Goal: Task Accomplishment & Management: Manage account settings

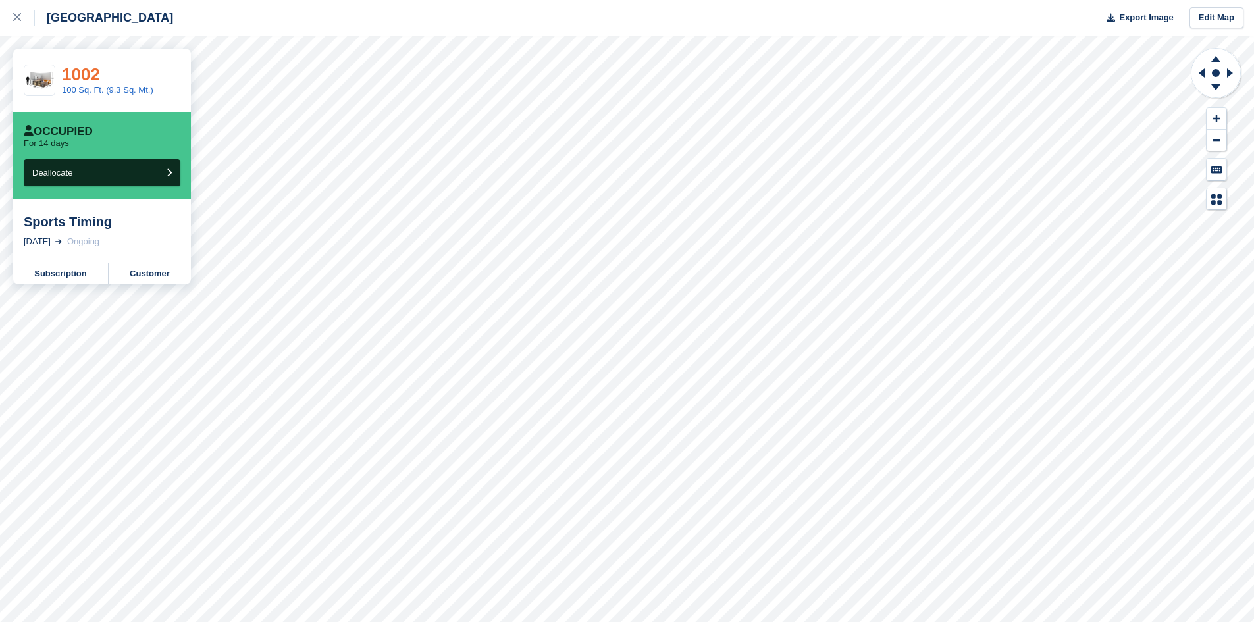
click at [87, 73] on link "1002" at bounding box center [81, 75] width 38 height 20
click at [72, 276] on link "Subscription" at bounding box center [60, 273] width 95 height 21
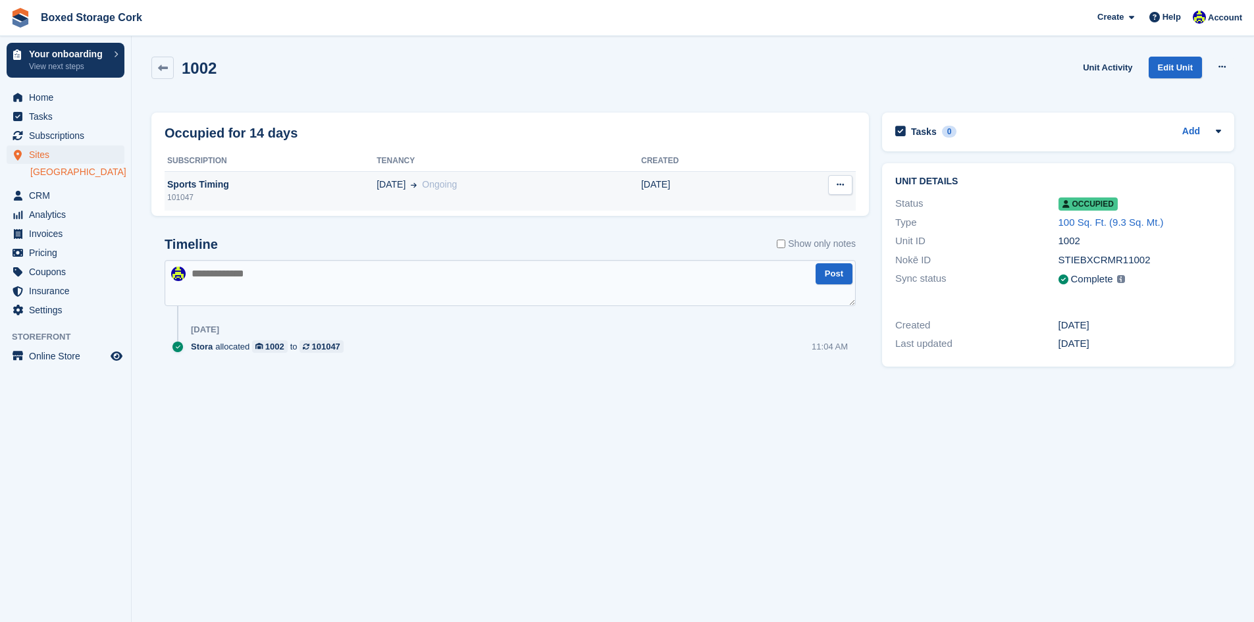
click at [241, 196] on div "101047" at bounding box center [271, 198] width 212 height 12
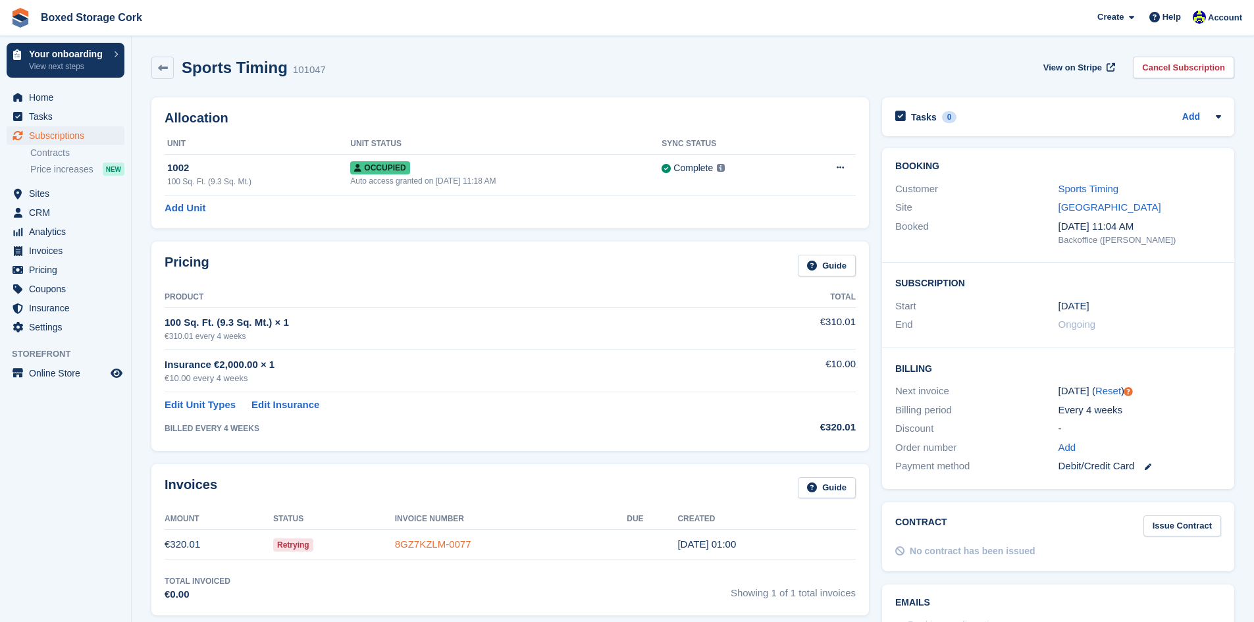
click at [433, 547] on link "8GZ7KZLM-0077" at bounding box center [433, 544] width 76 height 11
click at [1065, 446] on link "Add" at bounding box center [1068, 447] width 18 height 15
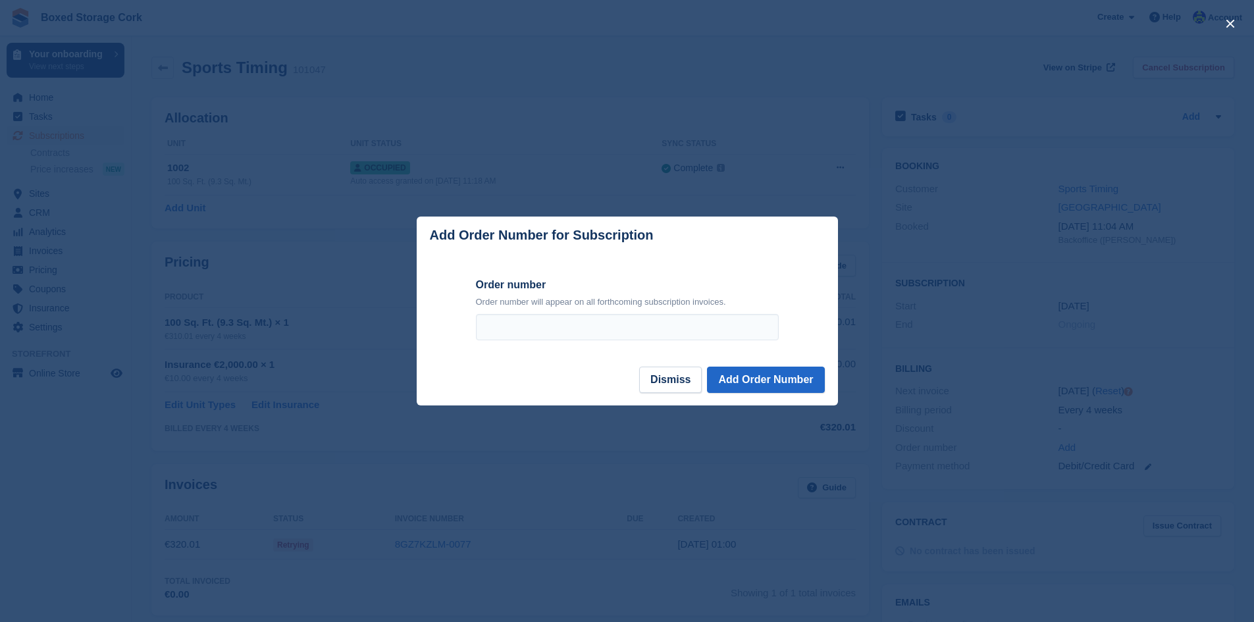
click at [667, 454] on div at bounding box center [627, 311] width 1254 height 622
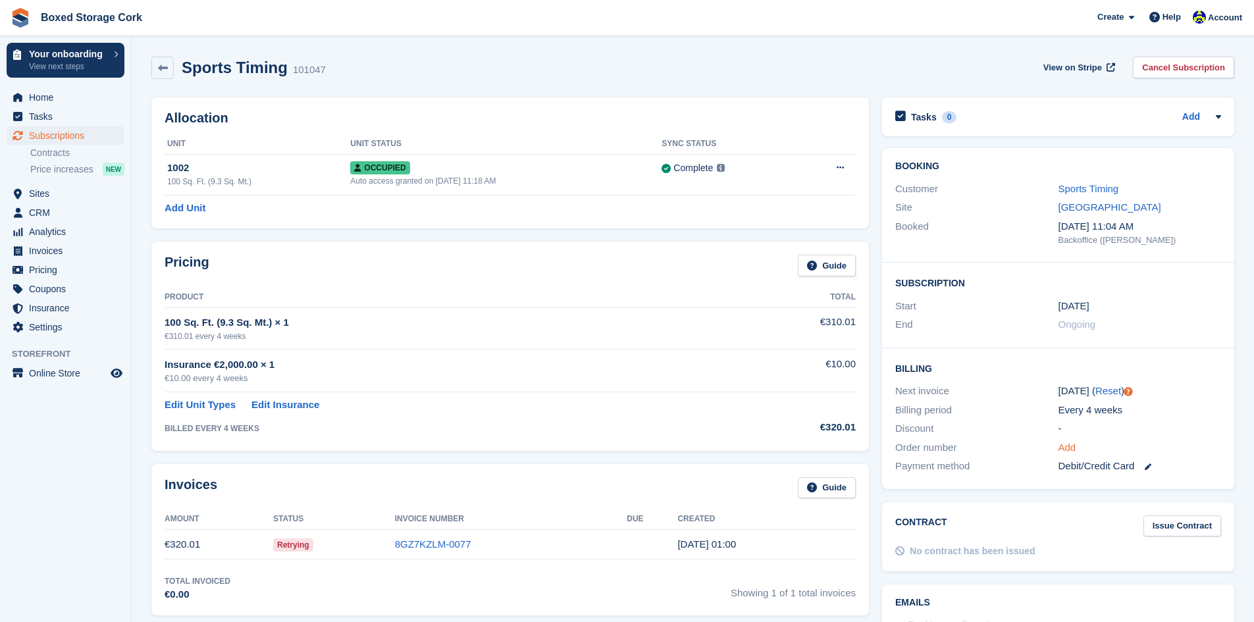
click at [1070, 446] on link "Add" at bounding box center [1068, 447] width 18 height 15
click at [1067, 445] on link "Add" at bounding box center [1068, 447] width 18 height 15
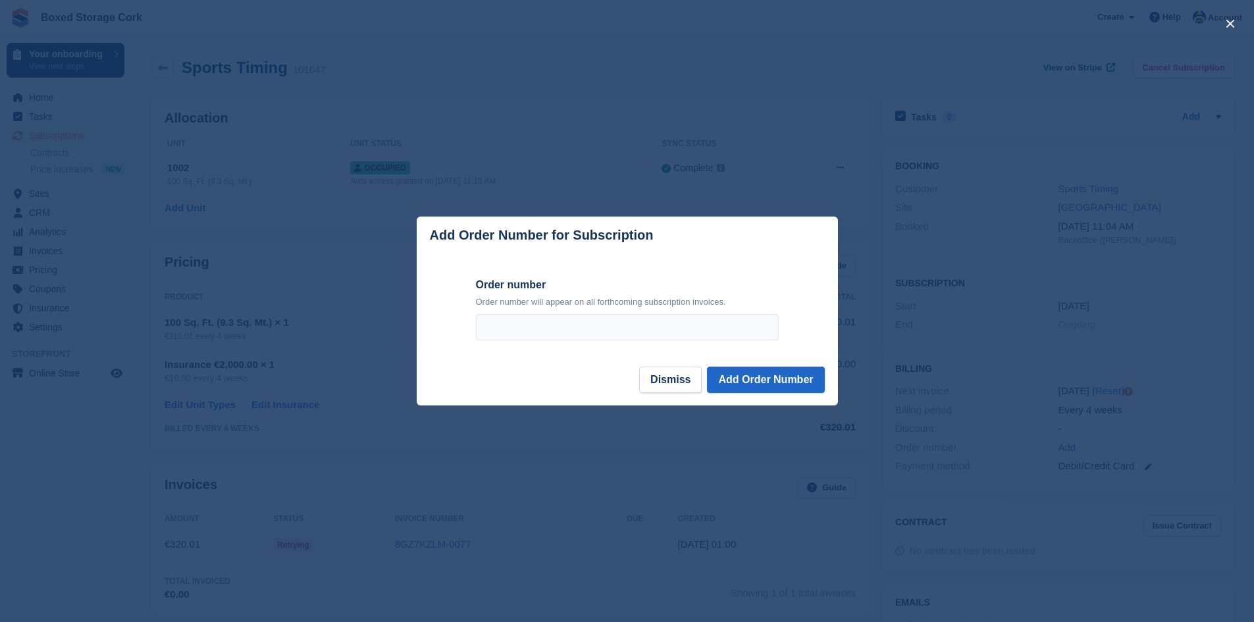
click at [644, 452] on div at bounding box center [627, 311] width 1254 height 622
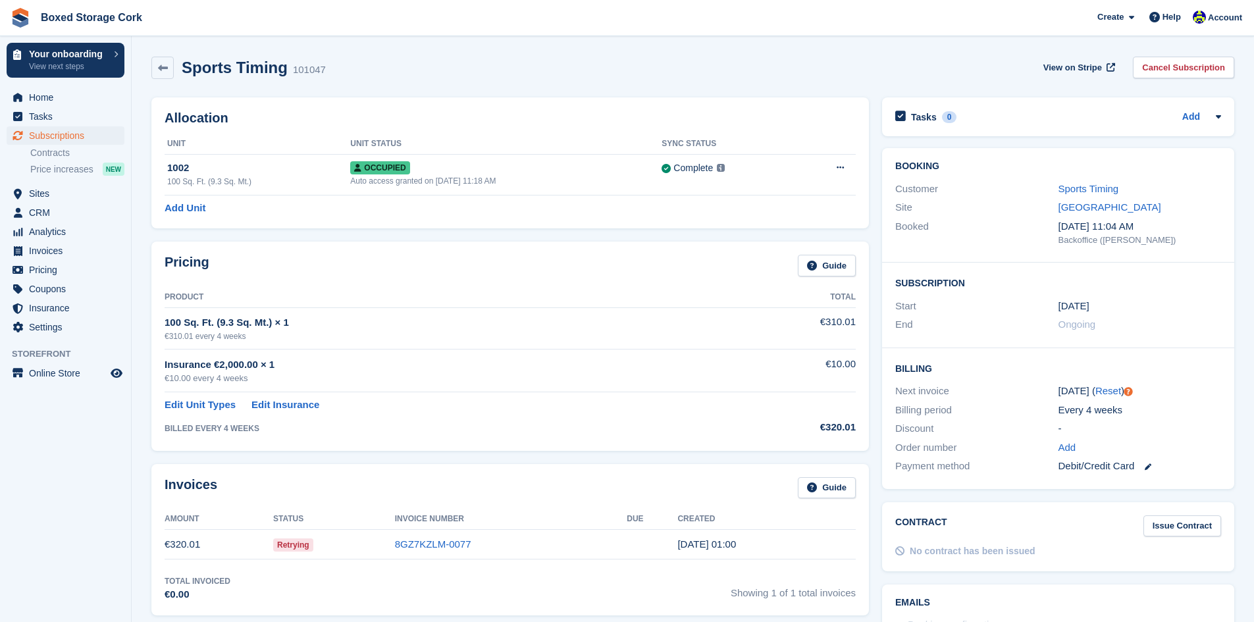
click at [260, 298] on th "Product" at bounding box center [446, 297] width 562 height 21
click at [1073, 446] on link "Add" at bounding box center [1068, 447] width 18 height 15
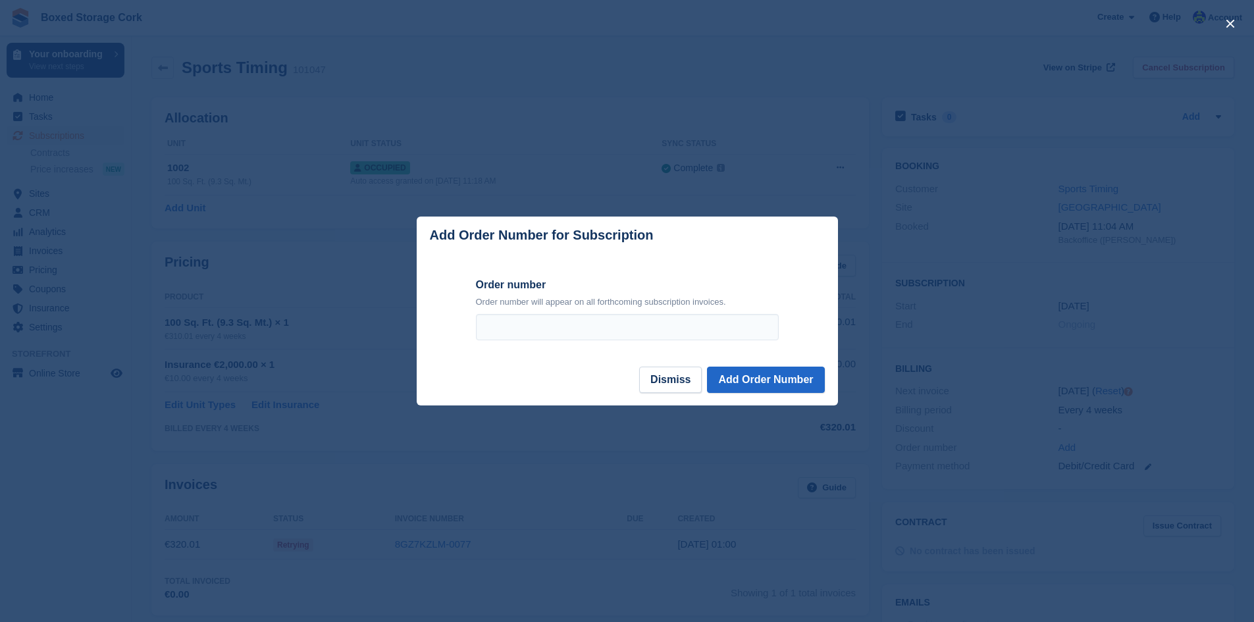
click at [557, 440] on div at bounding box center [627, 311] width 1254 height 622
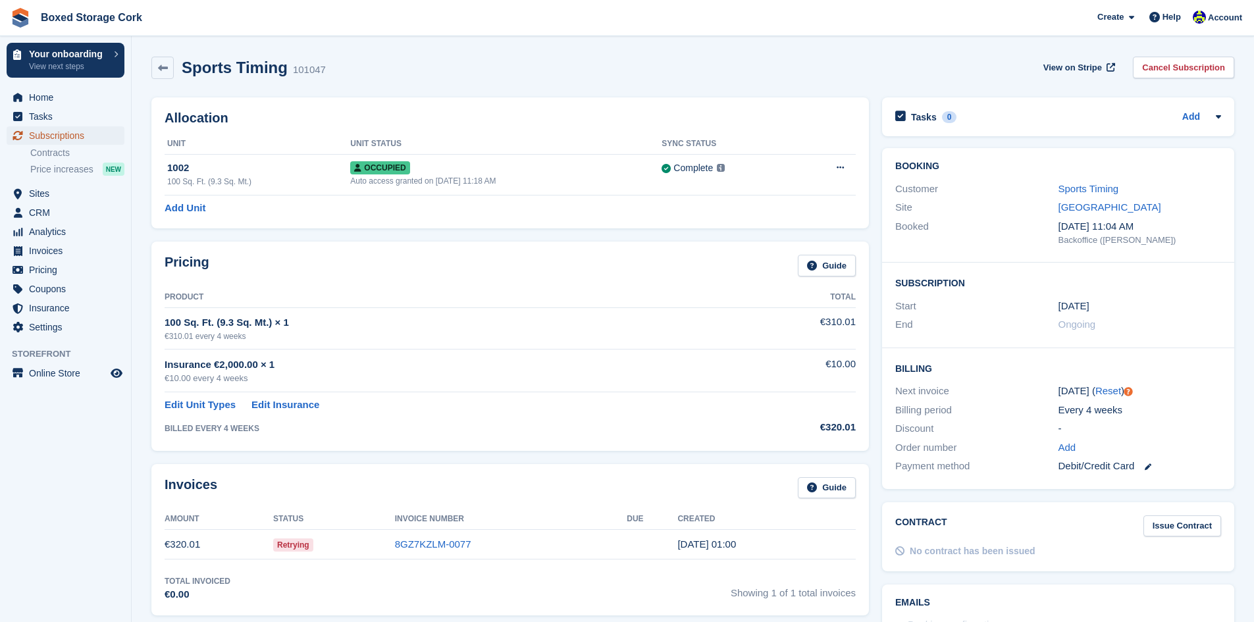
click at [82, 132] on span "Subscriptions" at bounding box center [68, 135] width 79 height 18
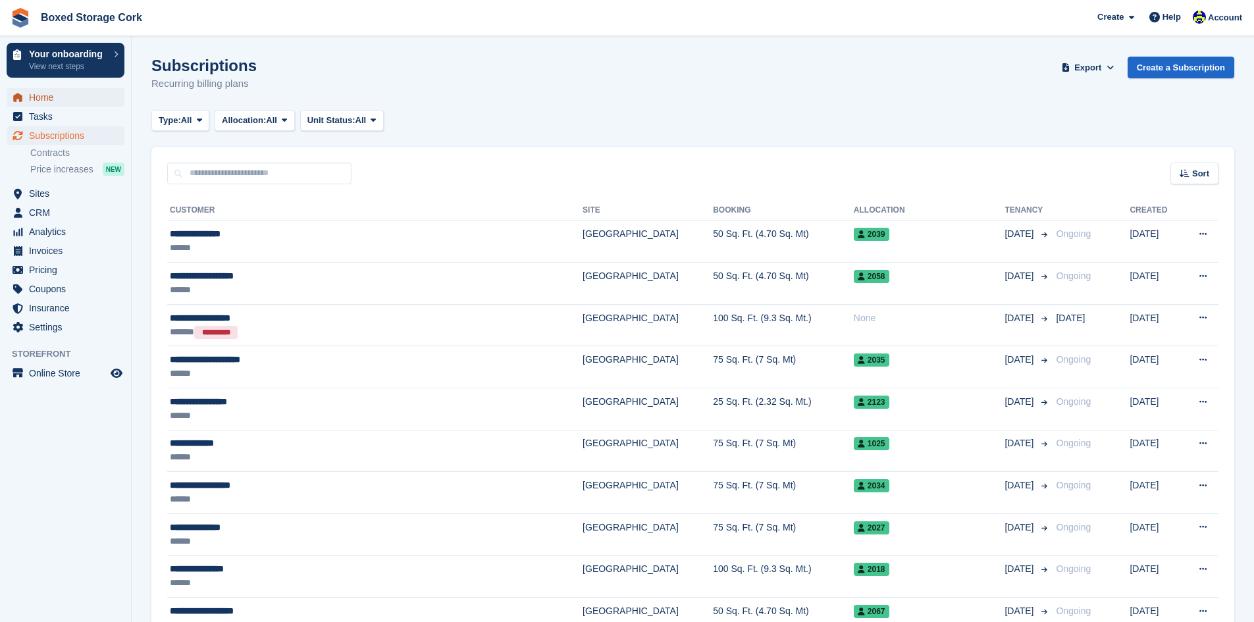
click at [51, 101] on span "Home" at bounding box center [68, 97] width 79 height 18
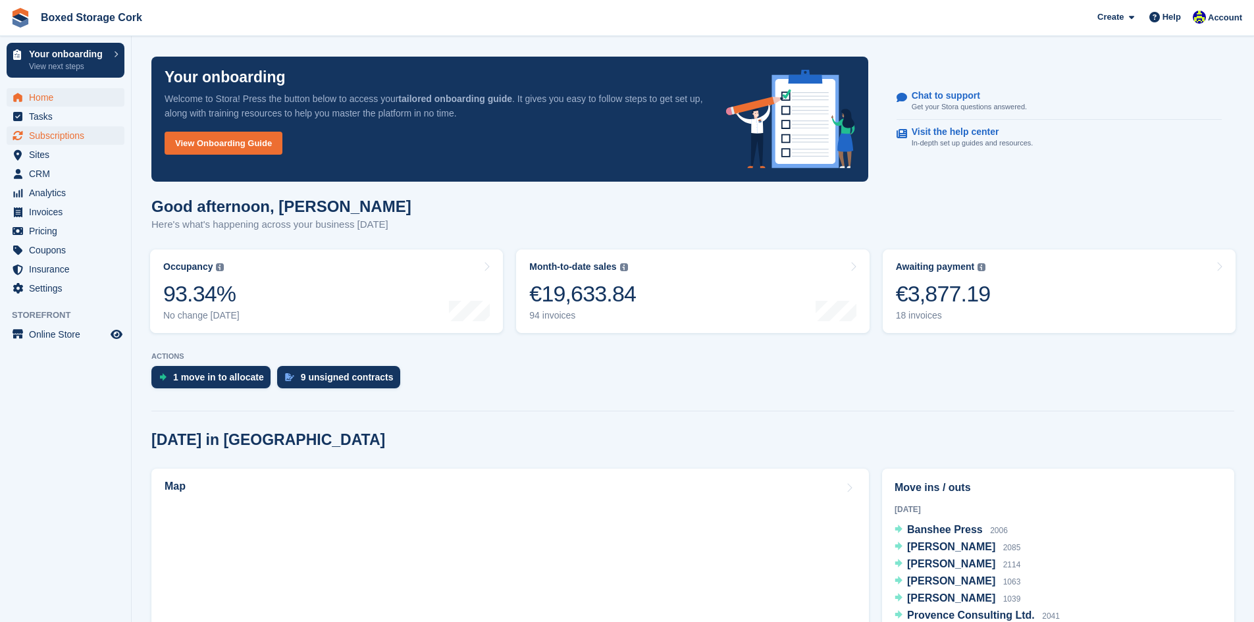
click at [66, 136] on span "Subscriptions" at bounding box center [68, 135] width 79 height 18
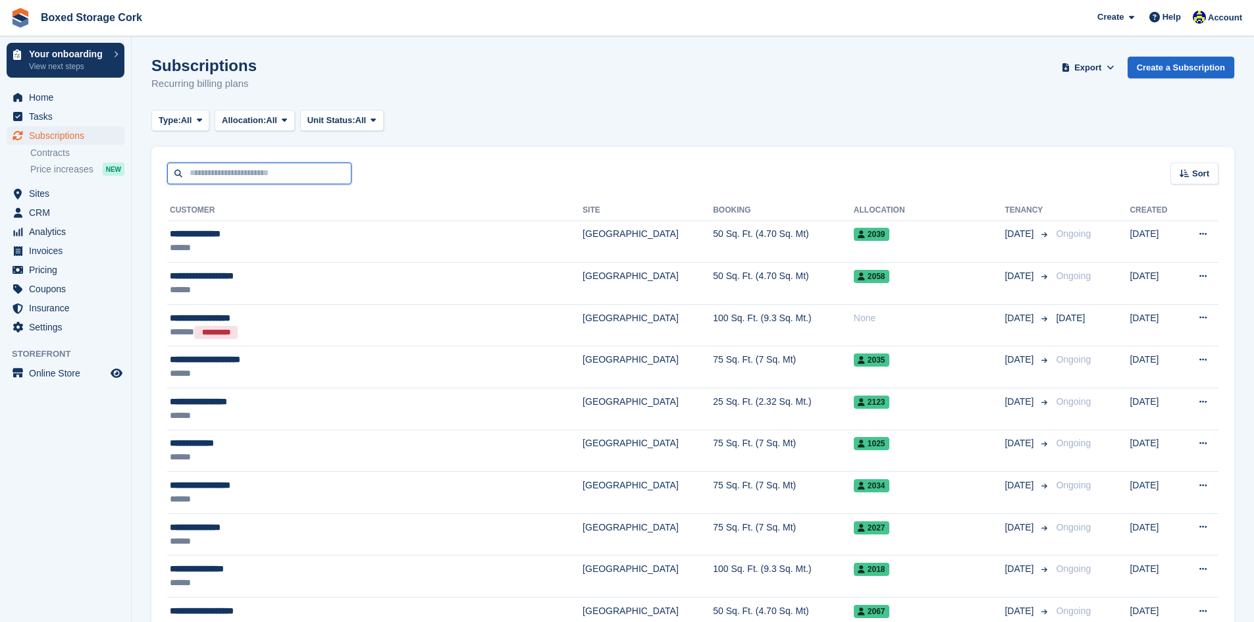
click at [268, 171] on input "text" at bounding box center [259, 174] width 184 height 22
type input "*****"
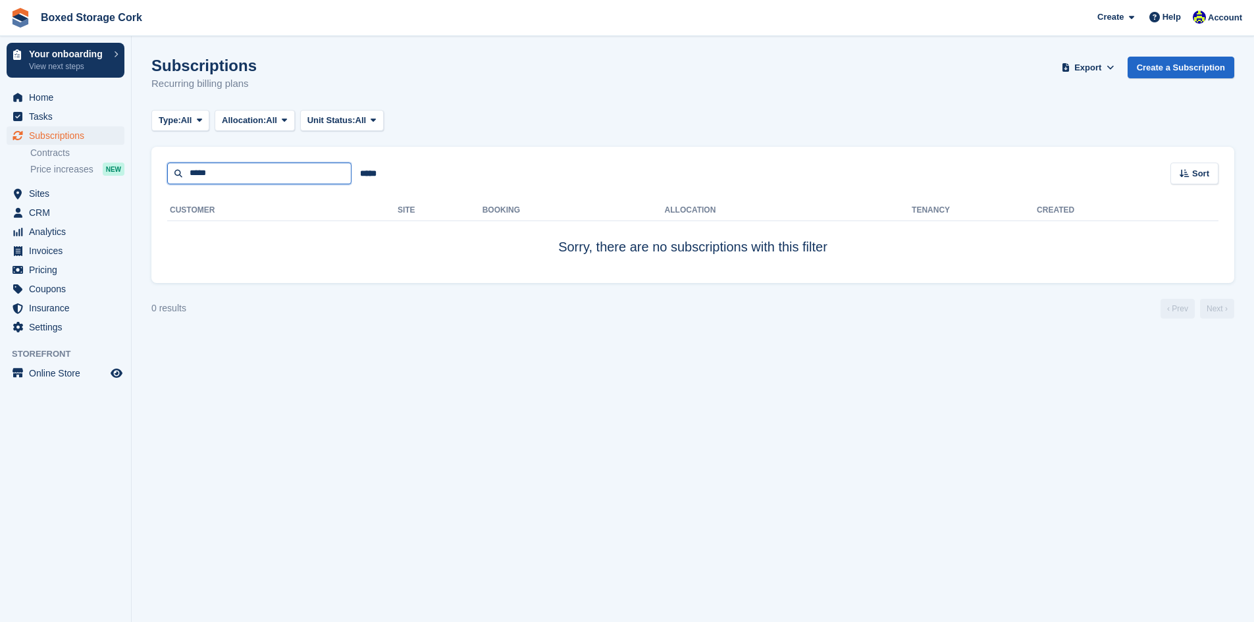
drag, startPoint x: 191, startPoint y: 172, endPoint x: 211, endPoint y: 171, distance: 20.5
click at [211, 171] on input "*****" at bounding box center [259, 174] width 184 height 22
click at [40, 98] on span "Home" at bounding box center [68, 97] width 79 height 18
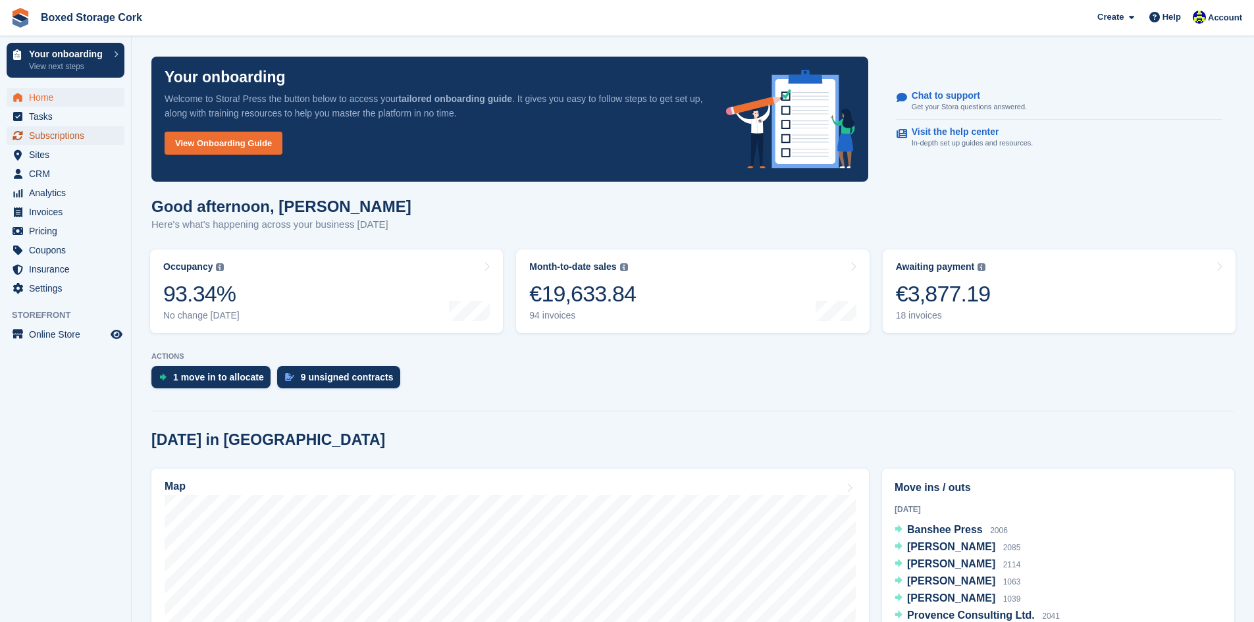
click at [51, 135] on span "Subscriptions" at bounding box center [68, 135] width 79 height 18
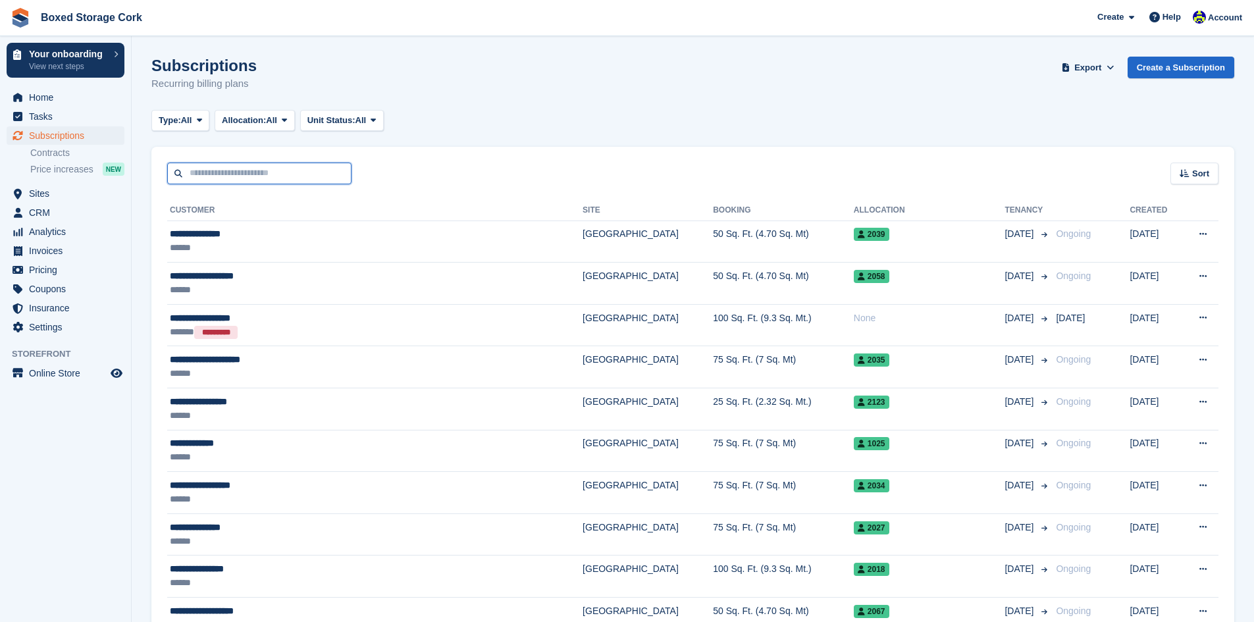
click at [298, 175] on input "text" at bounding box center [259, 174] width 184 height 22
type input "******"
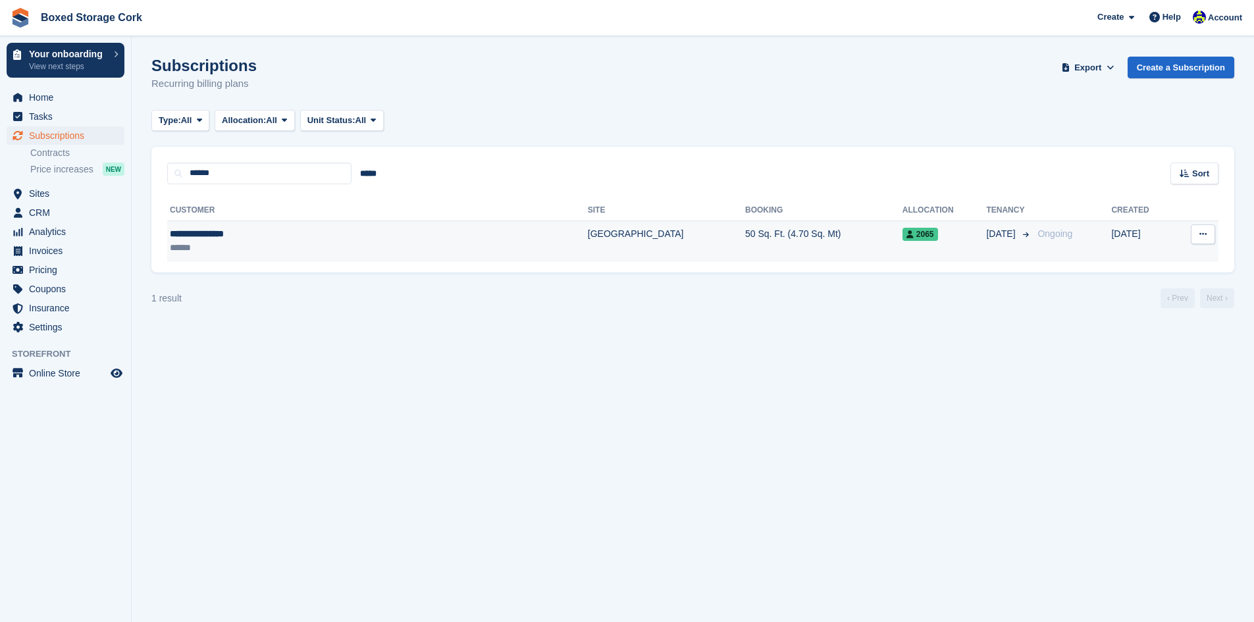
click at [390, 236] on div "**********" at bounding box center [296, 234] width 253 height 14
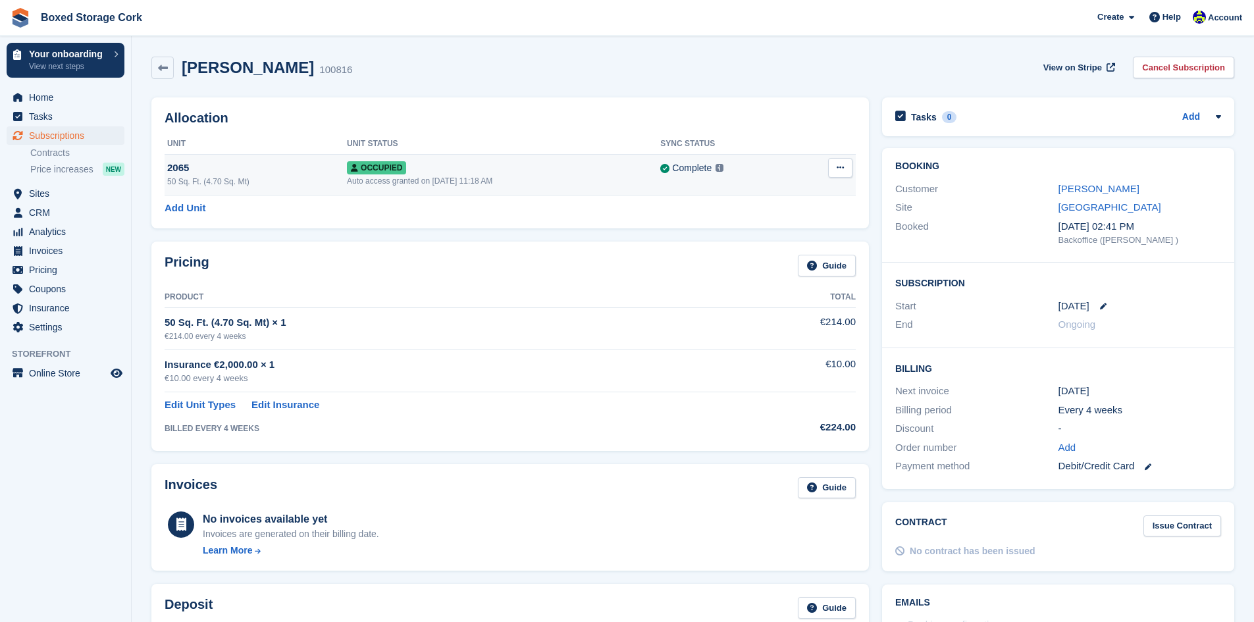
click at [841, 169] on icon at bounding box center [840, 167] width 7 height 9
click at [1171, 61] on link "Cancel Subscription" at bounding box center [1183, 68] width 101 height 22
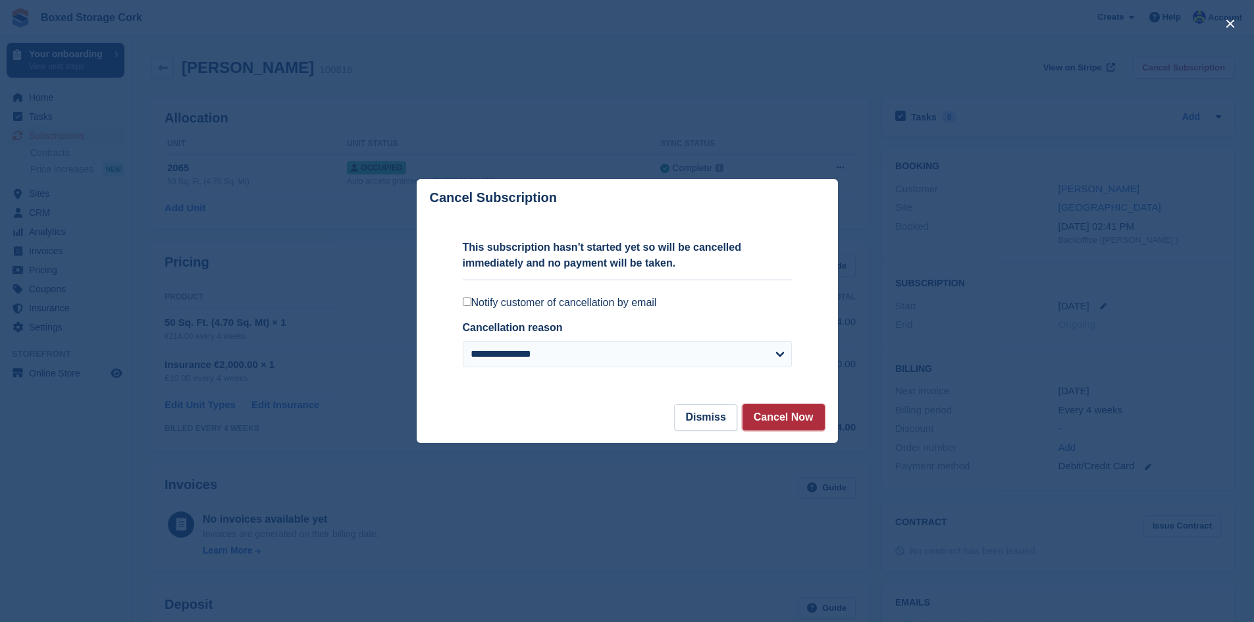
click at [783, 413] on button "Cancel Now" at bounding box center [784, 417] width 82 height 26
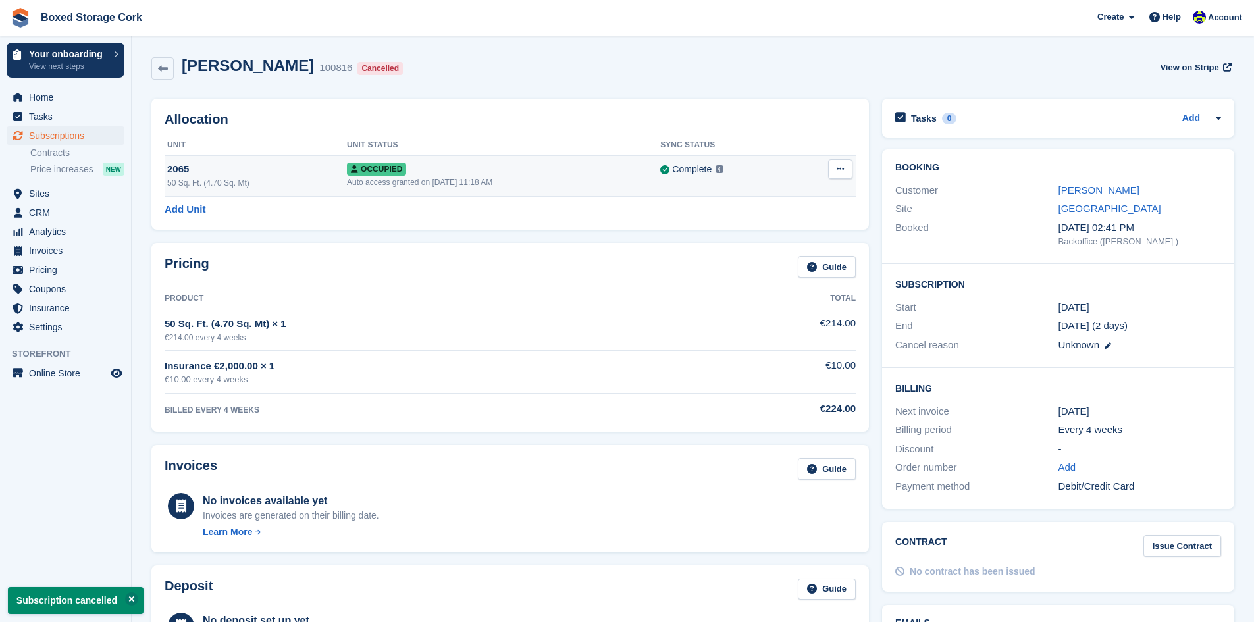
click at [840, 169] on icon at bounding box center [840, 169] width 7 height 9
click at [775, 238] on p "Deallocate" at bounding box center [789, 240] width 115 height 17
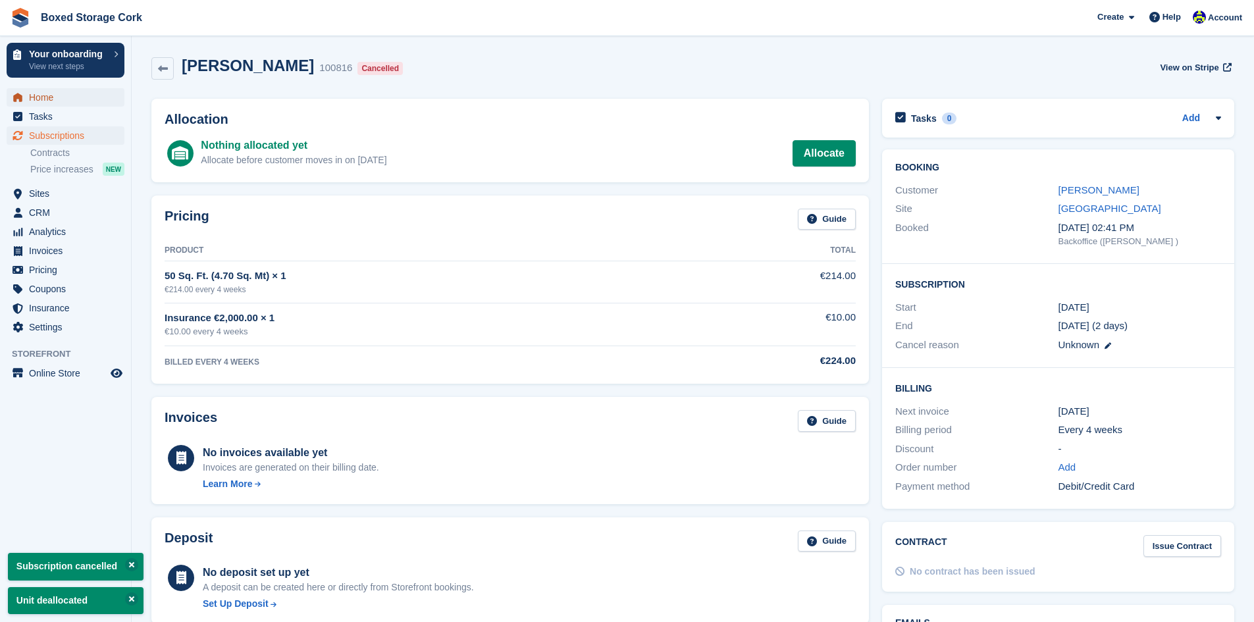
click at [41, 98] on span "Home" at bounding box center [68, 97] width 79 height 18
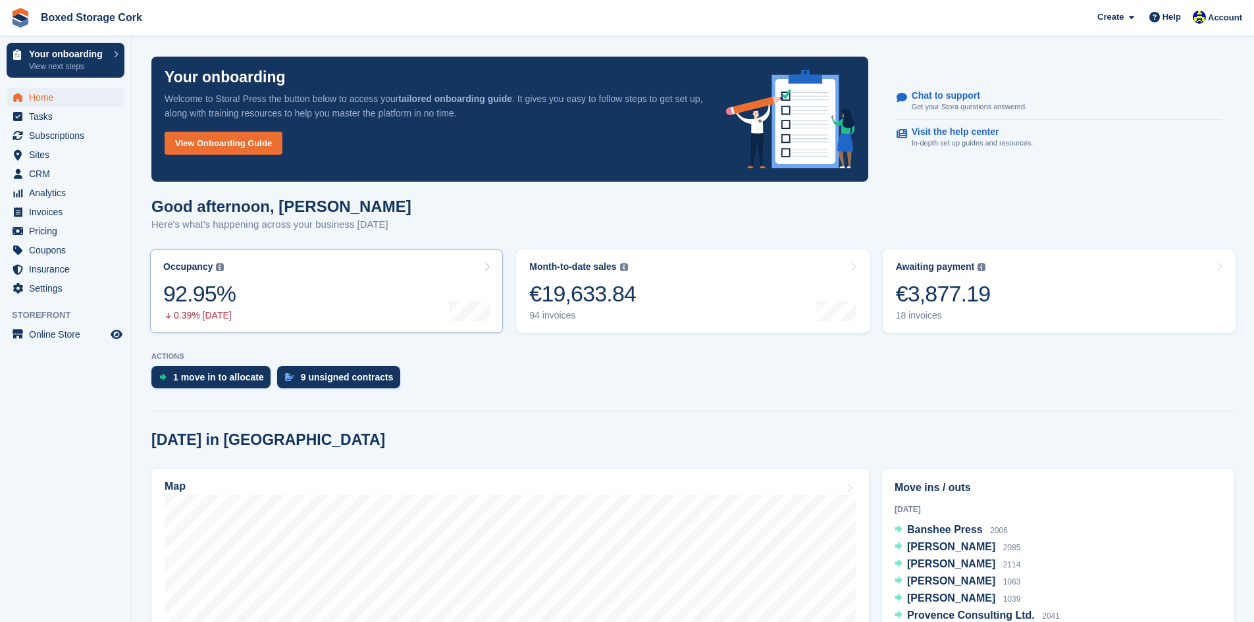
scroll to position [198, 0]
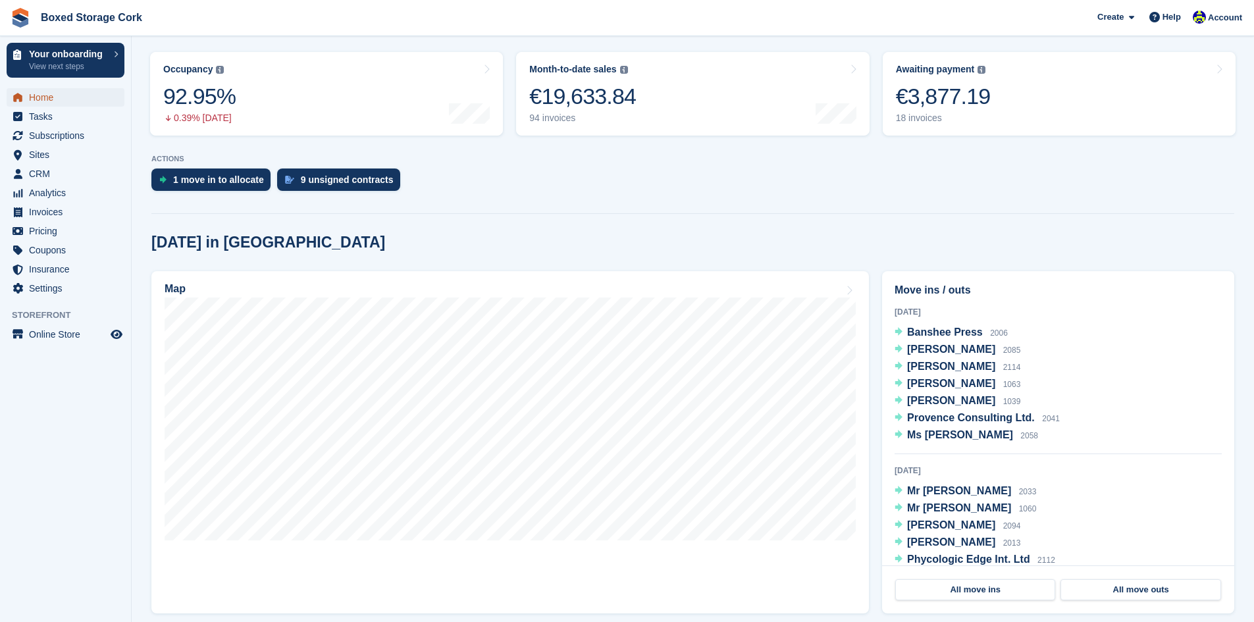
click at [40, 93] on span "Home" at bounding box center [68, 97] width 79 height 18
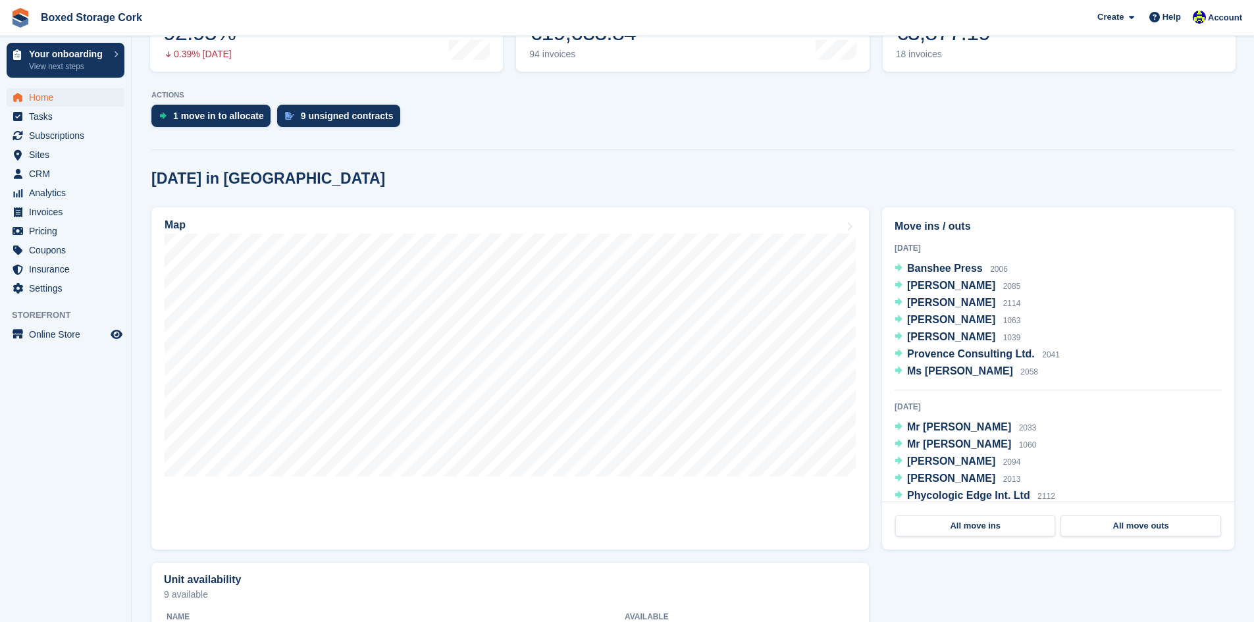
scroll to position [263, 0]
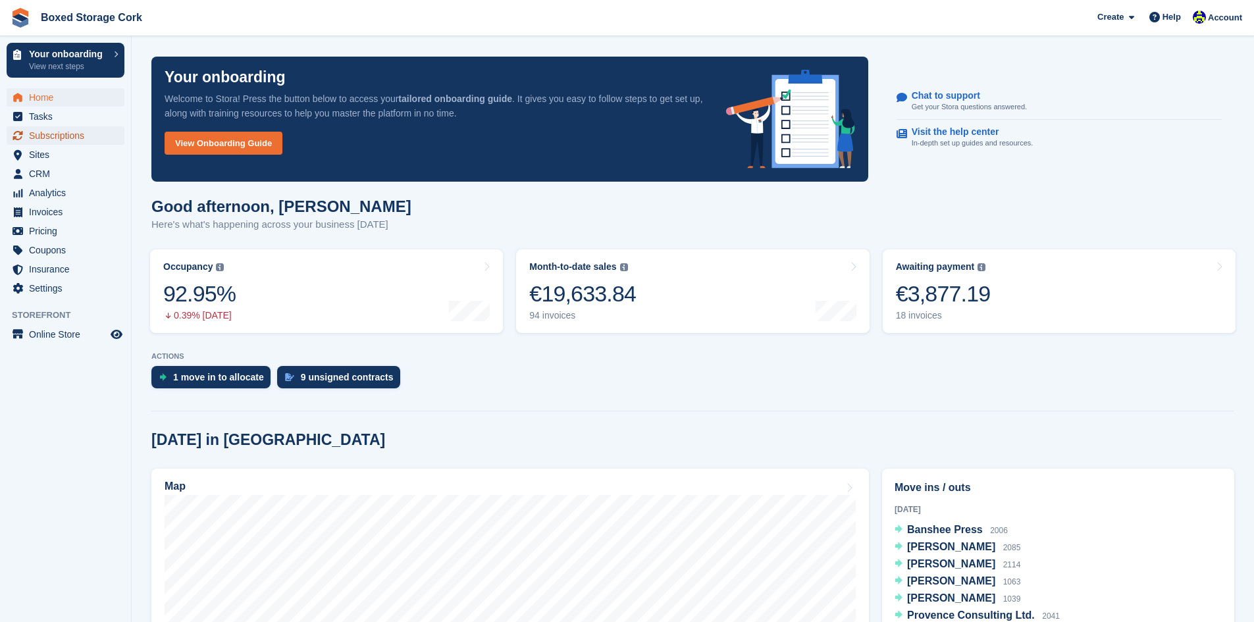
click at [50, 138] on span "Subscriptions" at bounding box center [68, 135] width 79 height 18
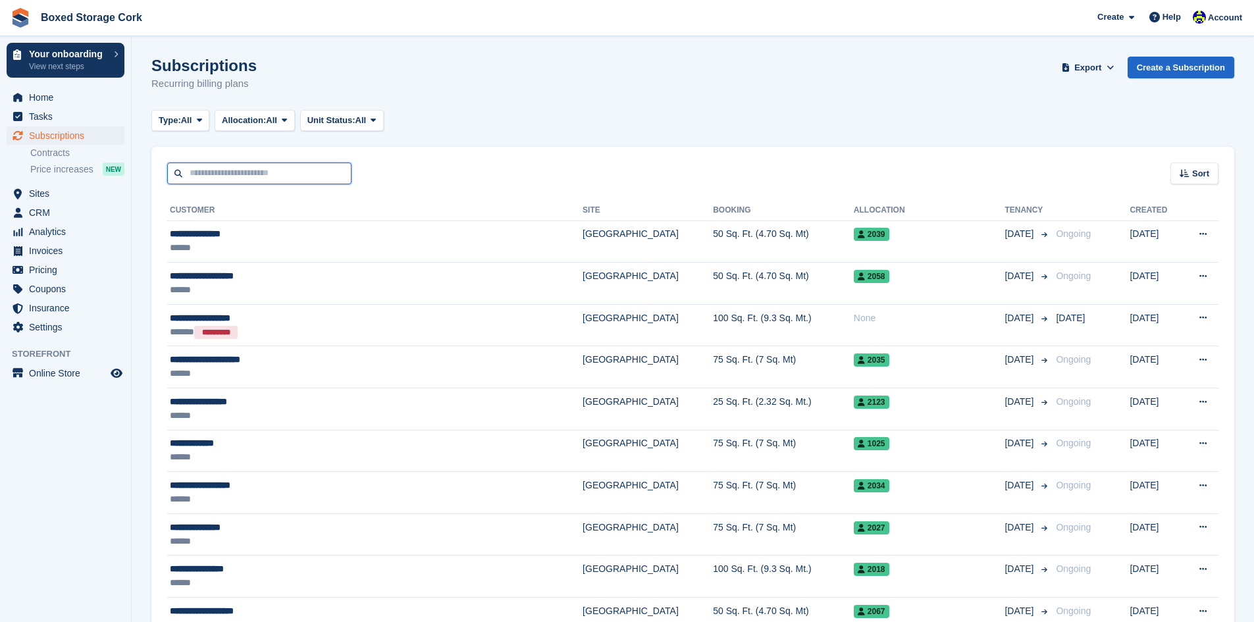
click at [261, 171] on input "text" at bounding box center [259, 174] width 184 height 22
type input "*****"
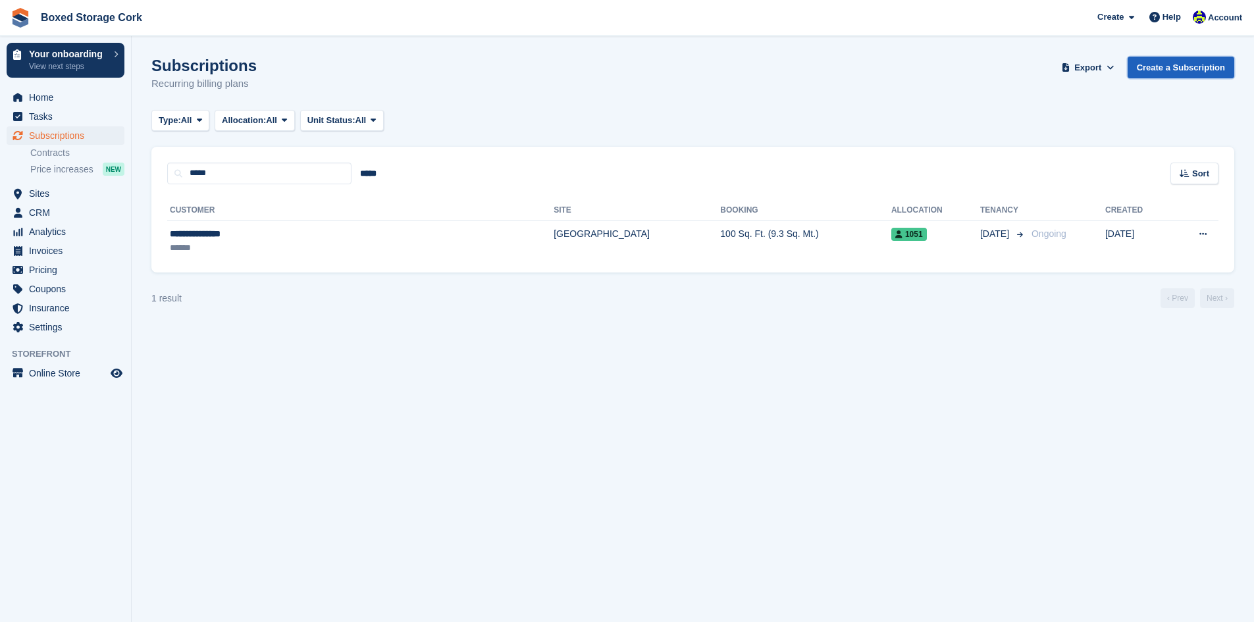
click at [1174, 68] on link "Create a Subscription" at bounding box center [1181, 68] width 107 height 22
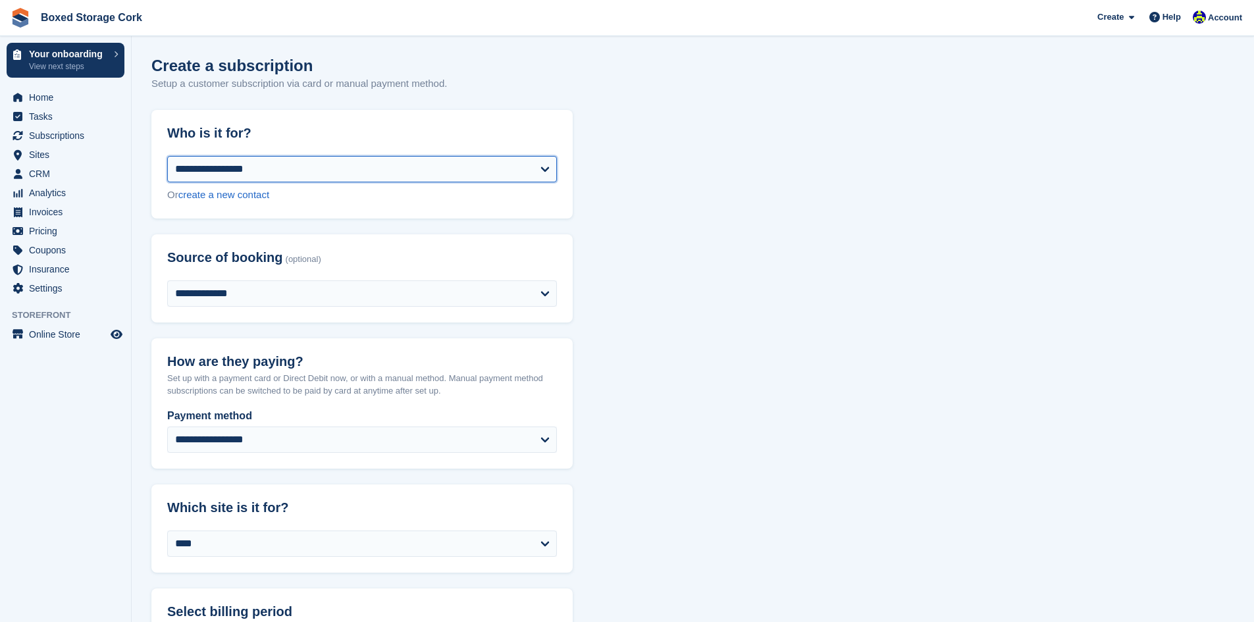
click at [544, 171] on select "**********" at bounding box center [362, 169] width 390 height 26
click at [47, 94] on span "Home" at bounding box center [68, 97] width 79 height 18
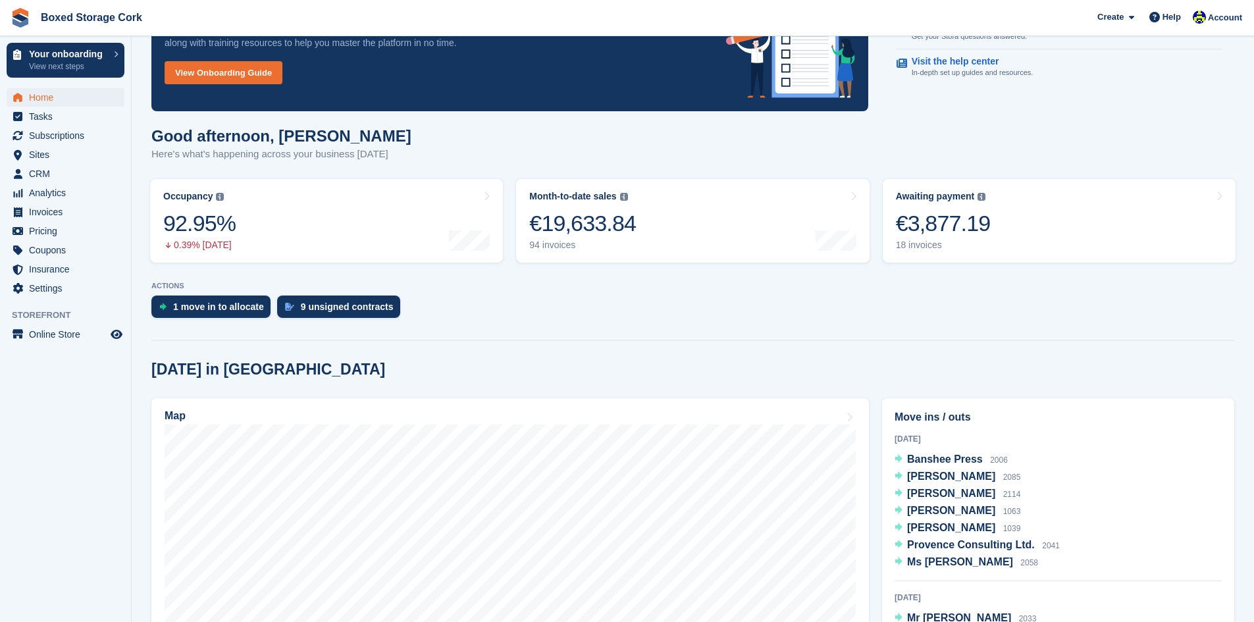
scroll to position [198, 0]
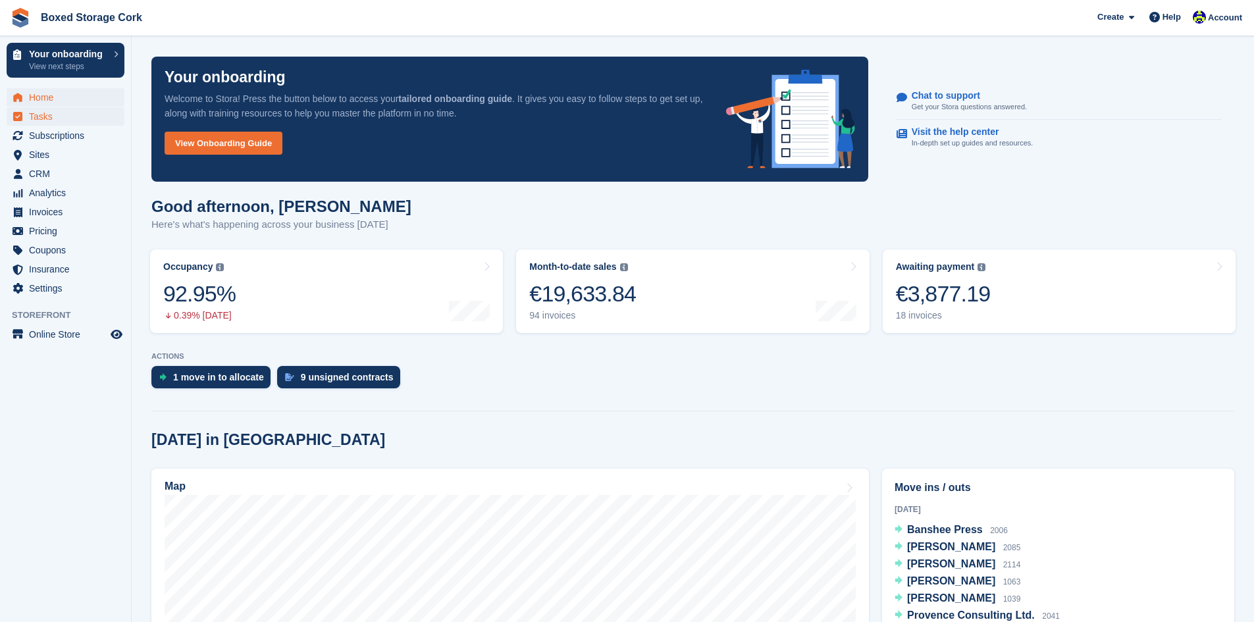
scroll to position [329, 0]
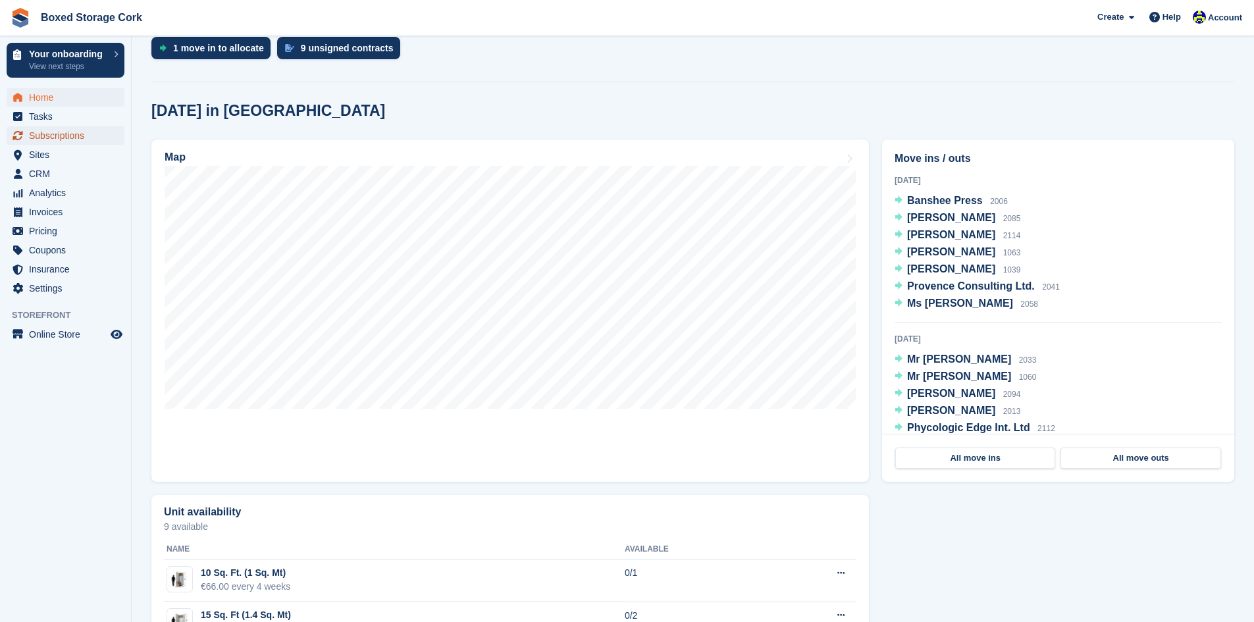
click at [65, 134] on span "Subscriptions" at bounding box center [68, 135] width 79 height 18
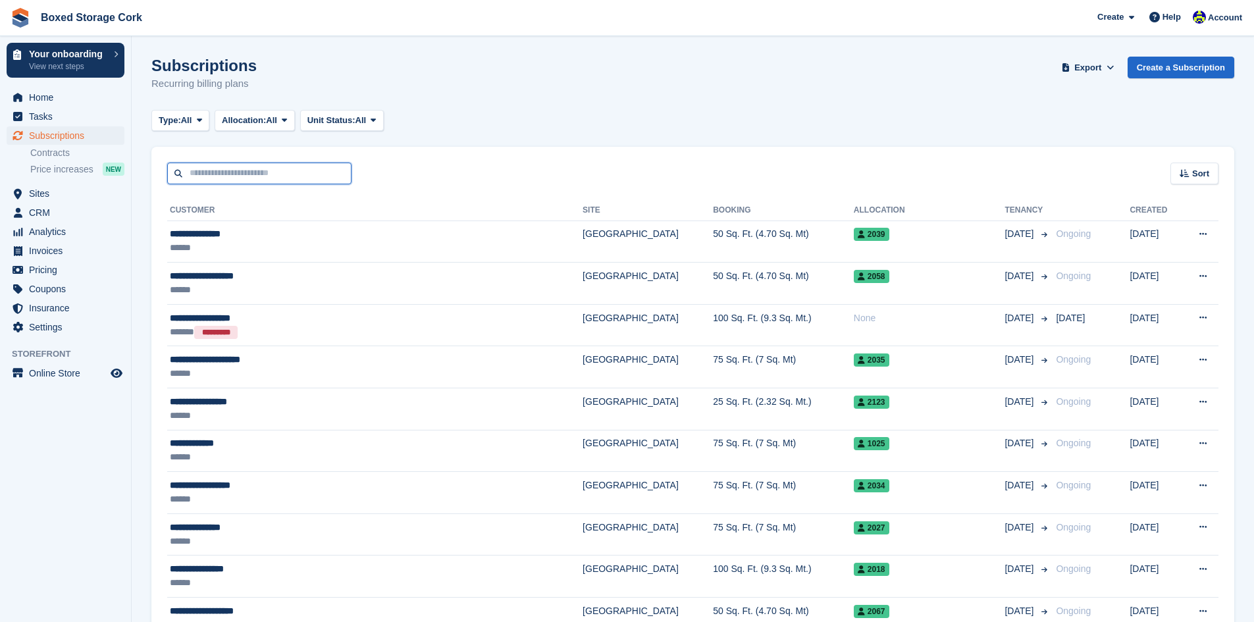
click at [294, 172] on input "text" at bounding box center [259, 174] width 184 height 22
type input "***"
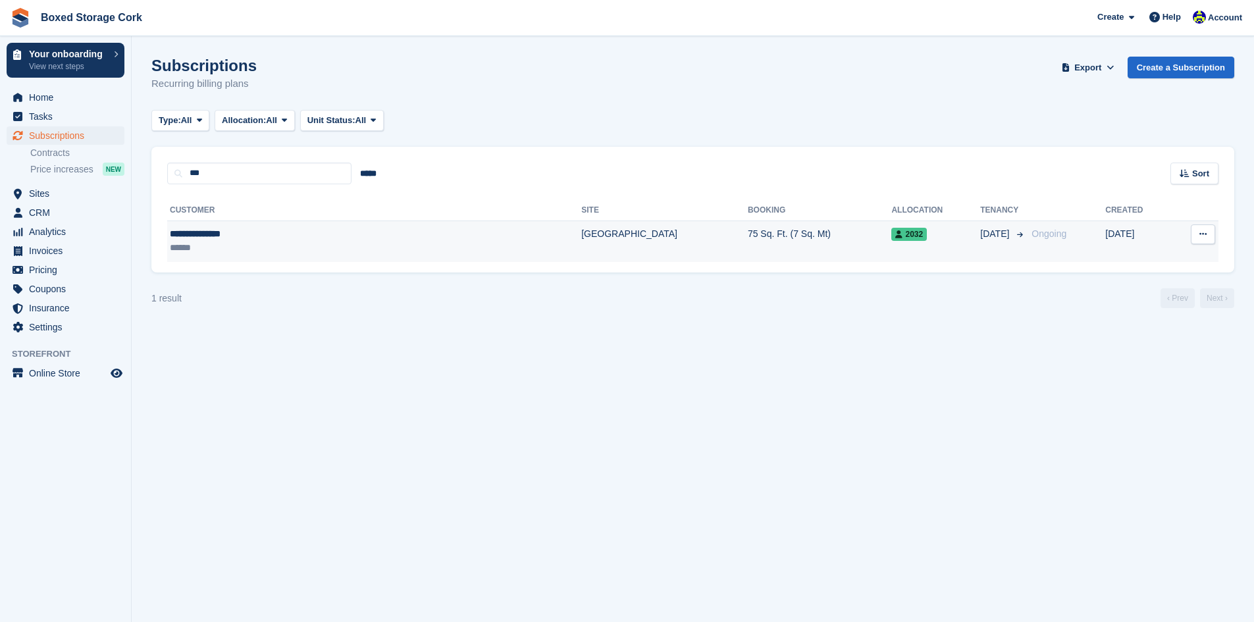
click at [305, 238] on div "**********" at bounding box center [288, 234] width 236 height 14
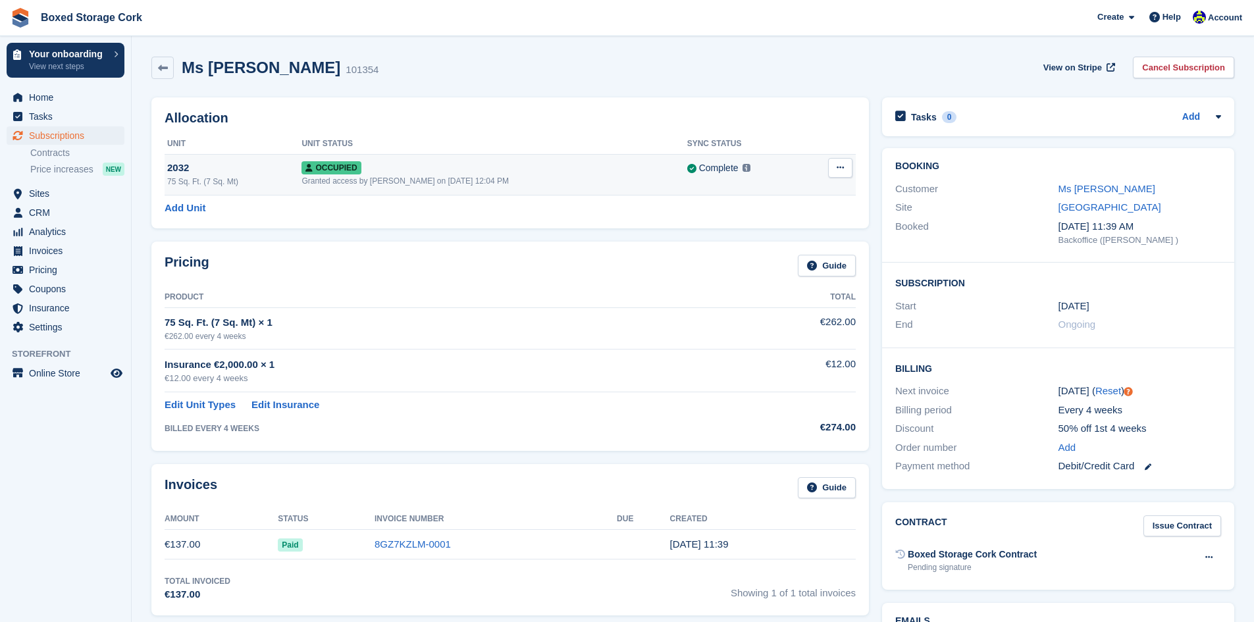
click at [843, 165] on icon at bounding box center [840, 167] width 7 height 9
click at [569, 280] on div "Pricing Guide" at bounding box center [510, 270] width 691 height 30
click at [1218, 115] on icon at bounding box center [1218, 116] width 11 height 11
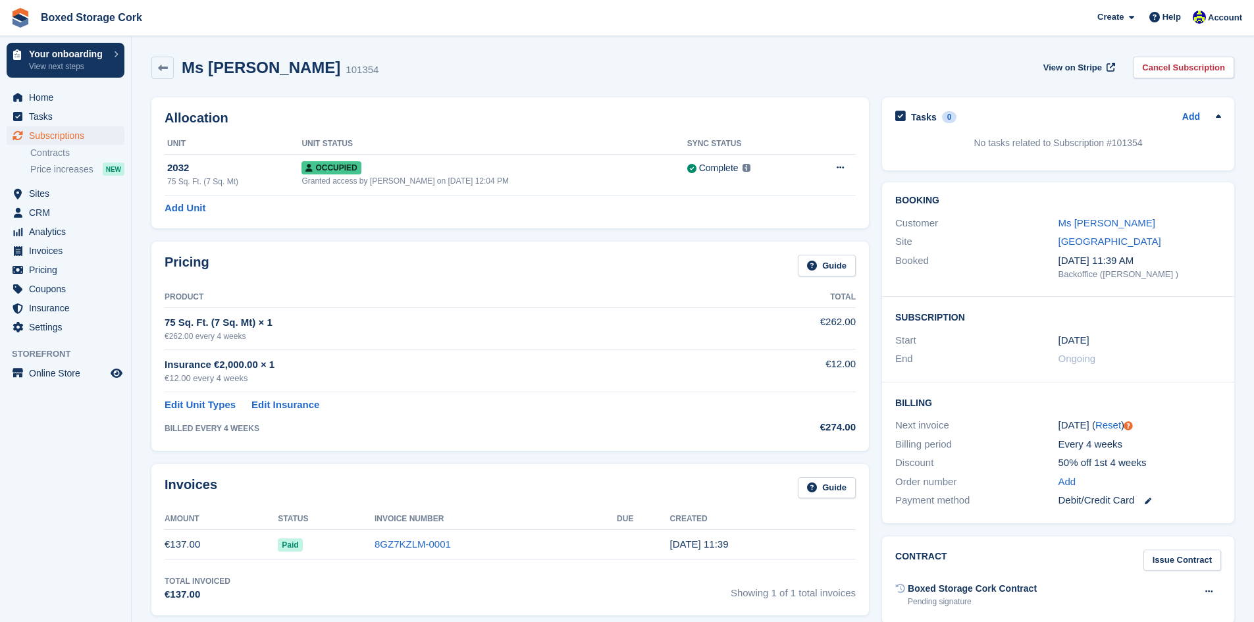
click at [469, 370] on div "Insurance €2,000.00 × 1" at bounding box center [446, 365] width 562 height 15
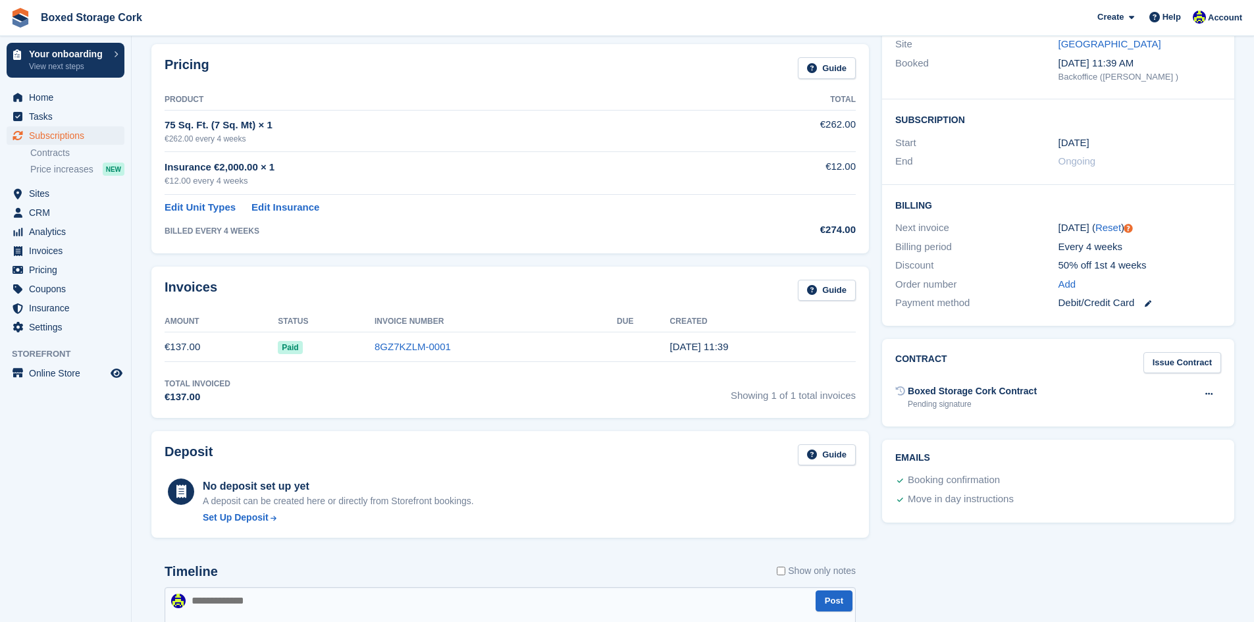
scroll to position [132, 0]
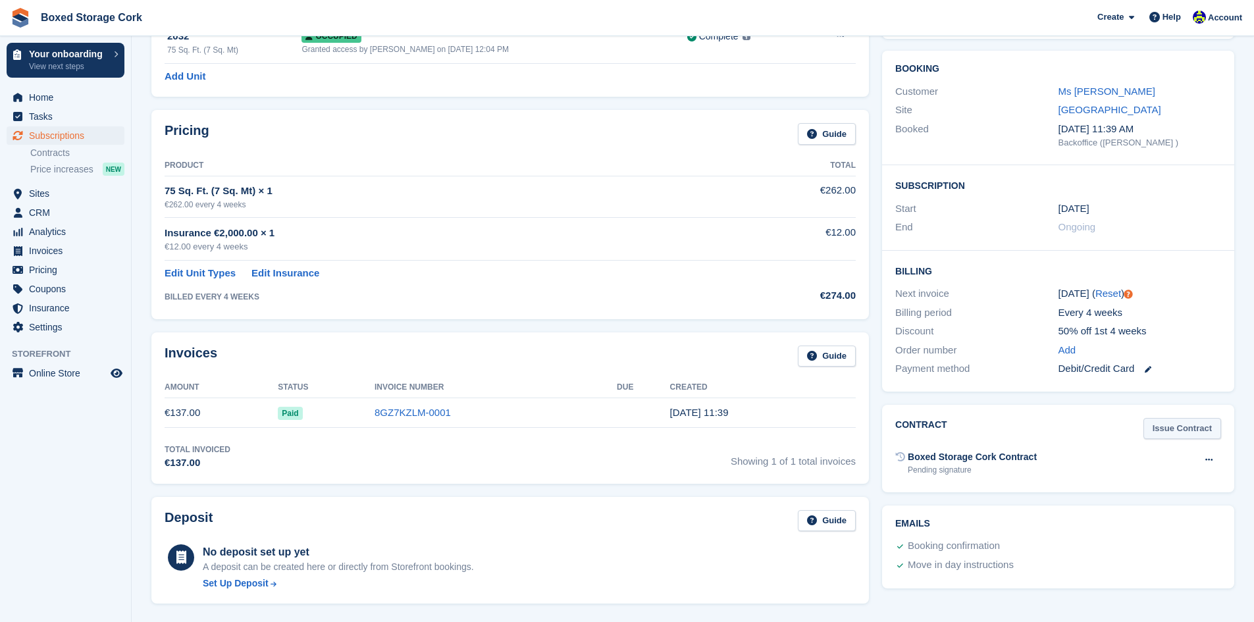
click at [1167, 426] on link "Issue Contract" at bounding box center [1183, 429] width 78 height 22
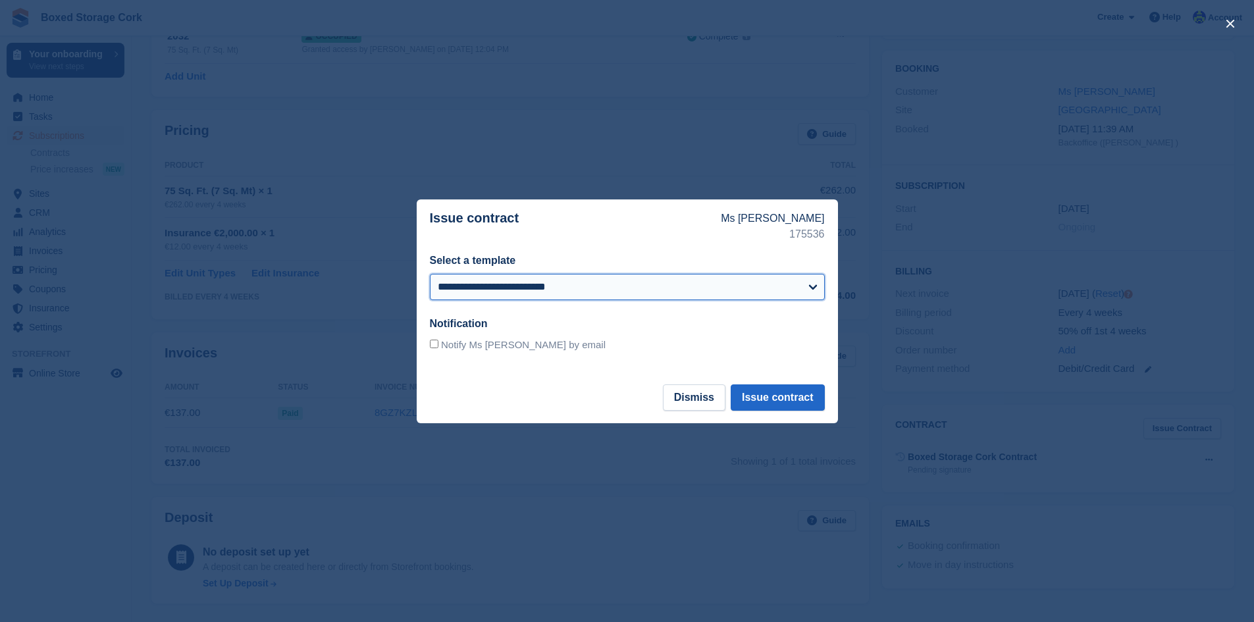
click at [813, 287] on select "**********" at bounding box center [627, 287] width 395 height 26
click at [874, 379] on div at bounding box center [627, 311] width 1254 height 622
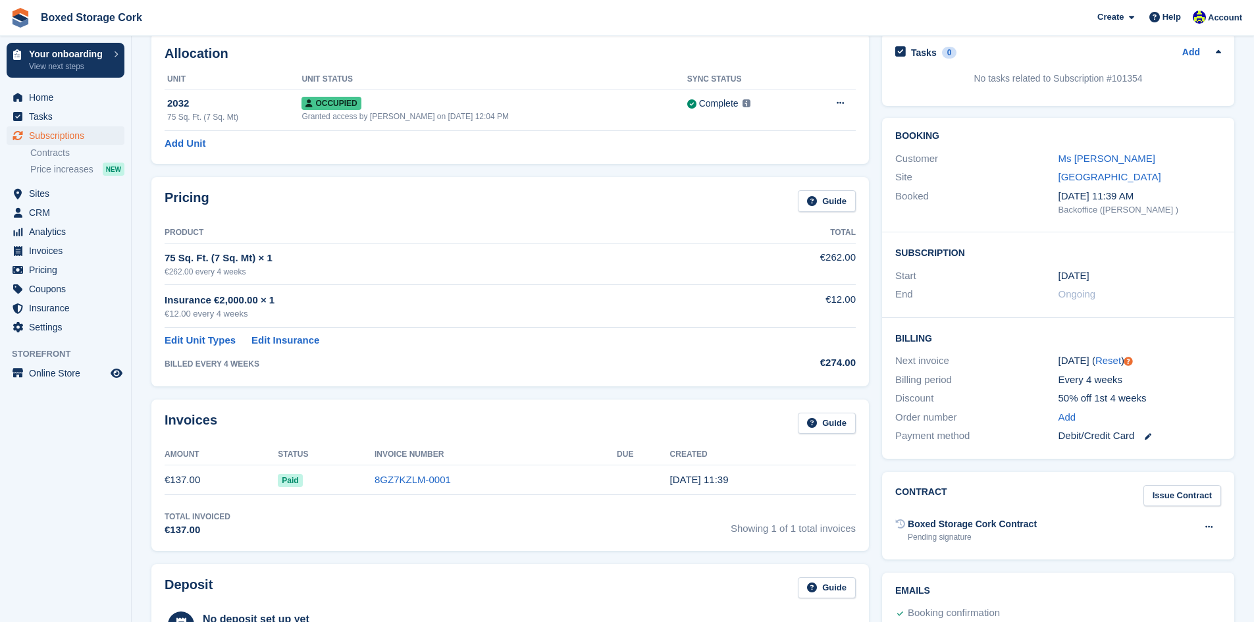
scroll to position [0, 0]
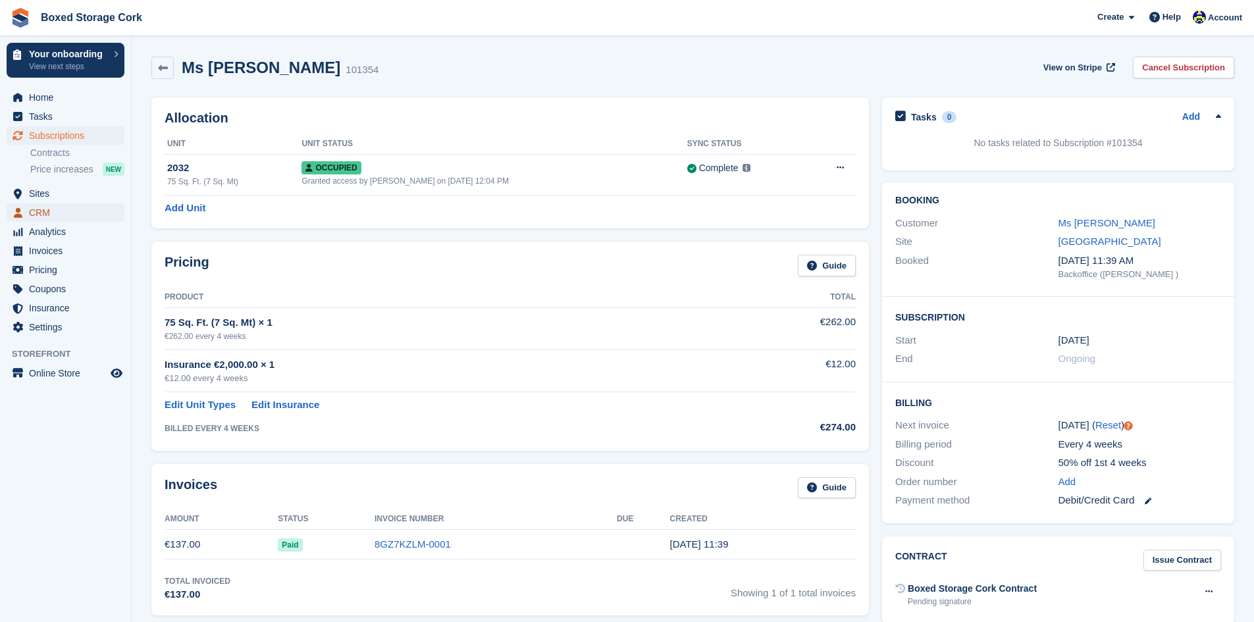
click at [47, 211] on span "CRM" at bounding box center [68, 212] width 79 height 18
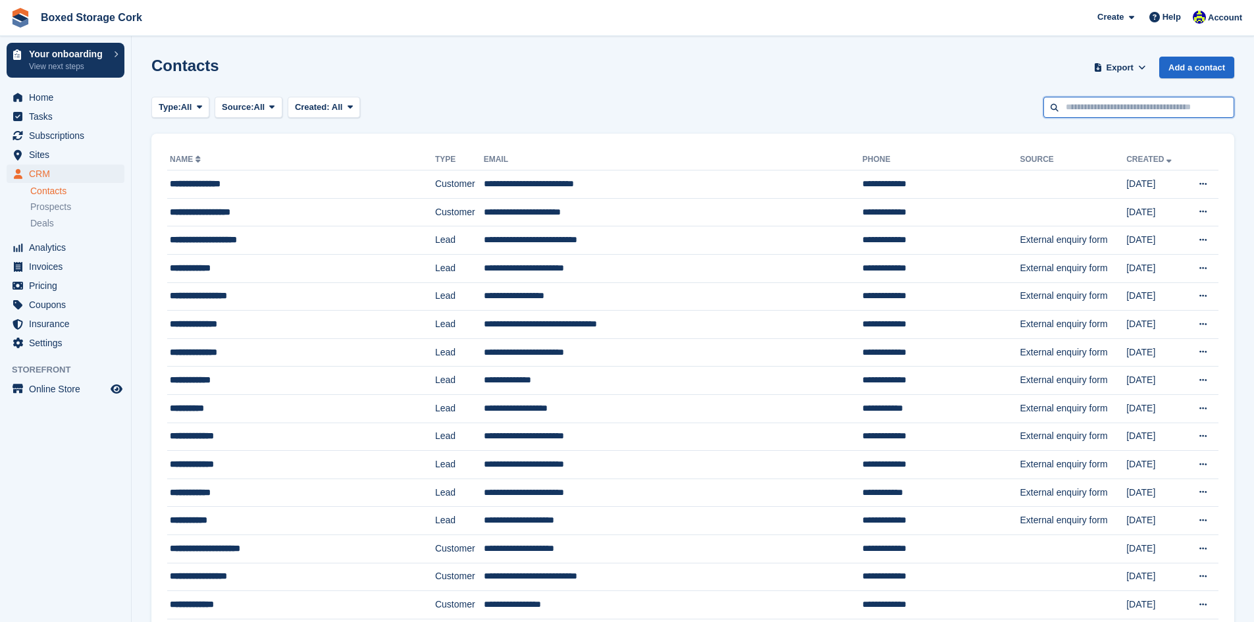
click at [1150, 105] on input "text" at bounding box center [1139, 108] width 191 height 22
type input "***"
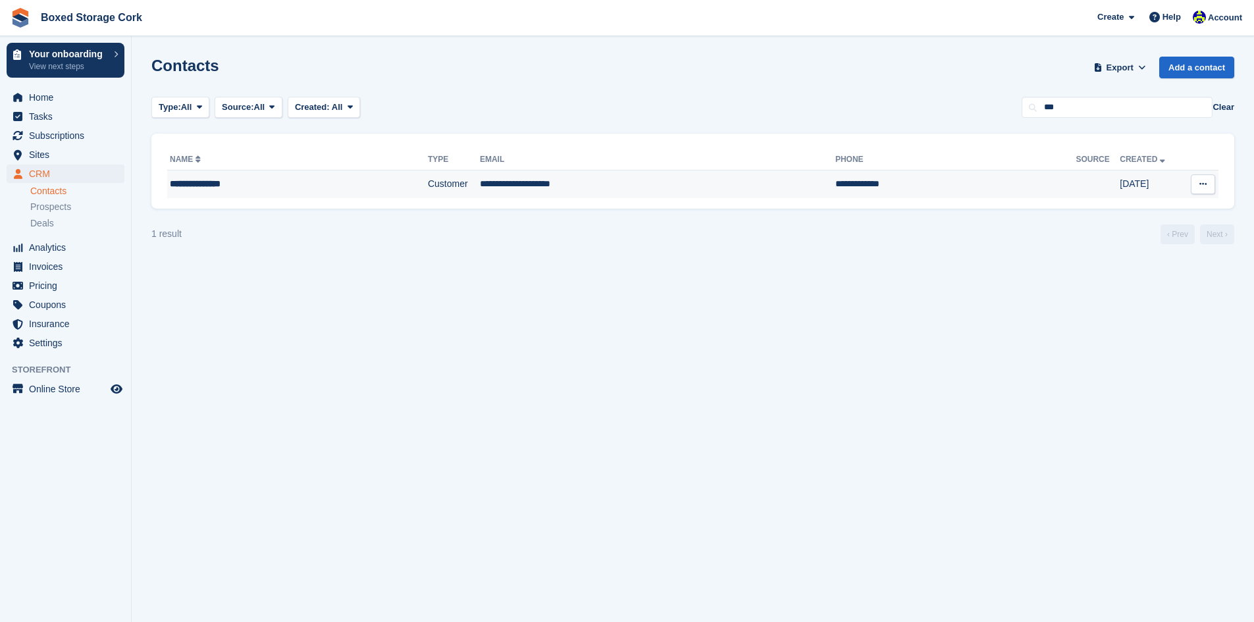
click at [343, 190] on div "**********" at bounding box center [269, 184] width 198 height 14
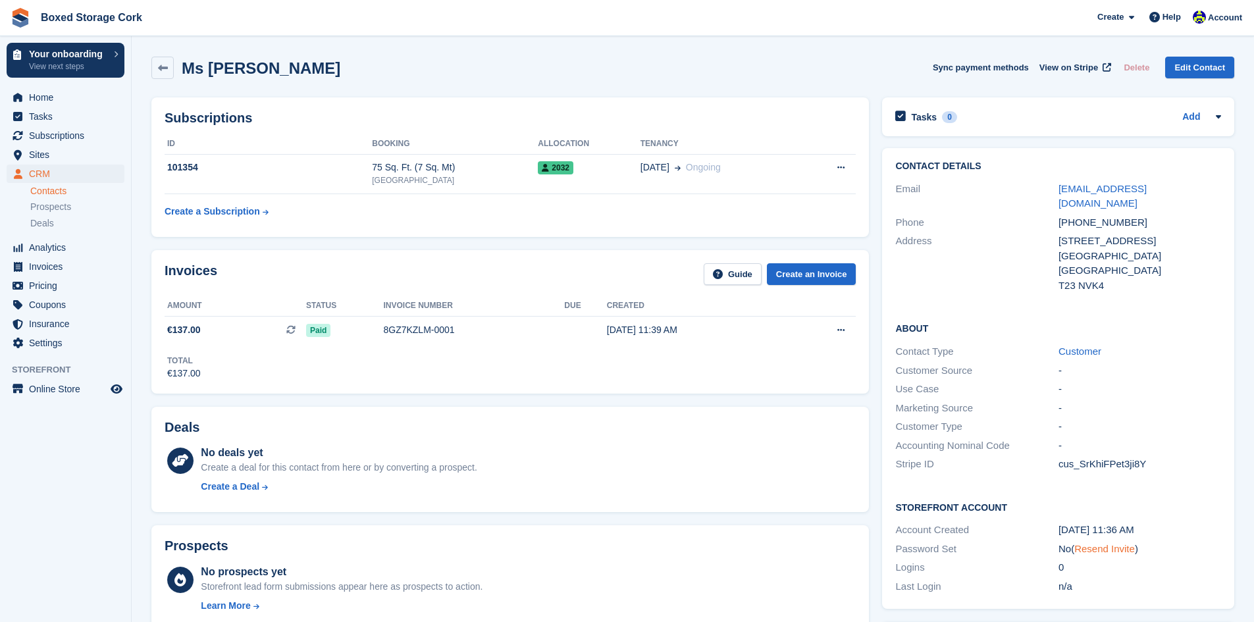
click at [1105, 543] on link "Resend Invite" at bounding box center [1104, 548] width 61 height 11
